Goal: Task Accomplishment & Management: Manage account settings

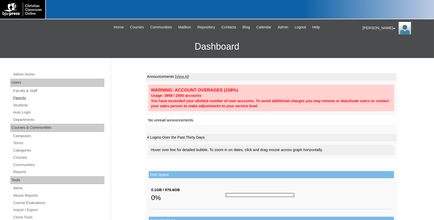
click at [16, 99] on link "Parents" at bounding box center [59, 98] width 92 height 6
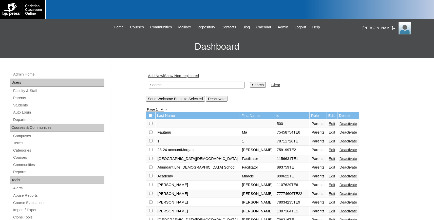
click at [163, 86] on input "text" at bounding box center [196, 85] width 95 height 7
type input "boiseharvest.org"
click at [250, 82] on input "Search" at bounding box center [258, 85] width 16 height 6
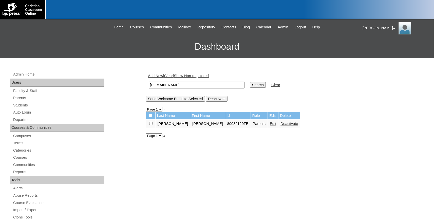
click at [149, 83] on input "boiseharvest.org" at bounding box center [196, 85] width 95 height 7
click at [23, 105] on link "Students" at bounding box center [59, 105] width 92 height 6
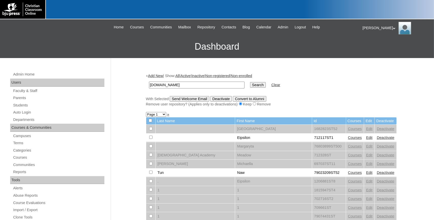
type input "boiseharvest.org"
click at [250, 84] on input "Search" at bounding box center [258, 85] width 16 height 6
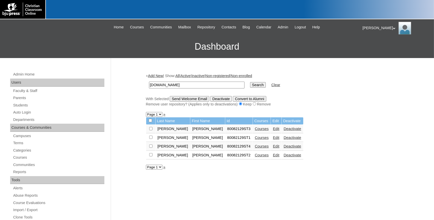
click at [255, 130] on link "Courses" at bounding box center [262, 129] width 14 height 4
click at [25, 96] on link "Parents" at bounding box center [59, 98] width 92 height 6
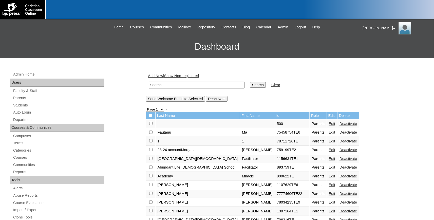
paste input "[DOMAIN_NAME]"
type input "boiseharvest.org"
click at [250, 84] on input "Search" at bounding box center [258, 85] width 16 height 6
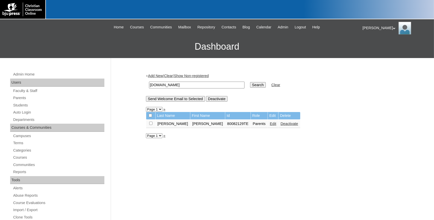
click at [270, 126] on link "Edit" at bounding box center [273, 124] width 6 height 4
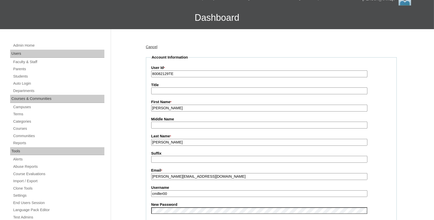
scroll to position [84, 0]
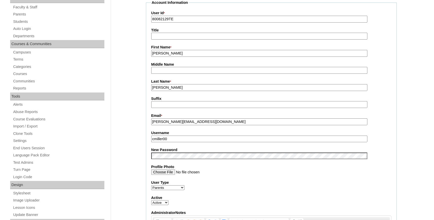
click at [151, 137] on input "cmiller00" at bounding box center [259, 138] width 216 height 7
